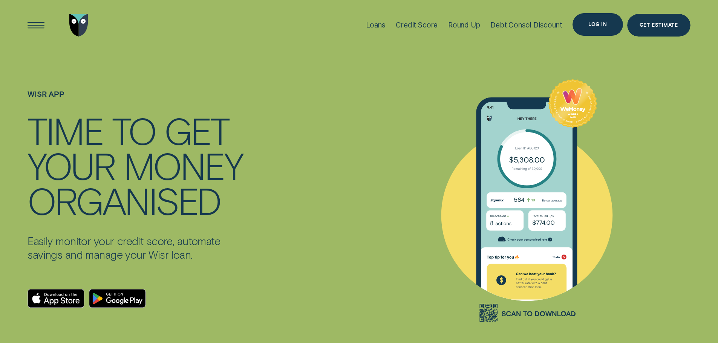
click at [598, 25] on div "Log in" at bounding box center [597, 24] width 18 height 5
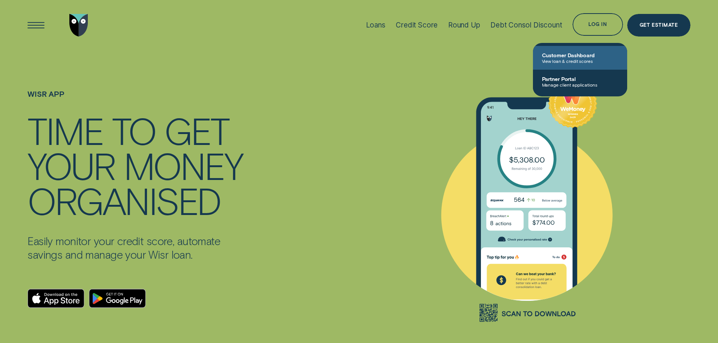
click at [576, 62] on span "View loan & credit scores" at bounding box center [580, 60] width 76 height 5
